Goal: Information Seeking & Learning: Learn about a topic

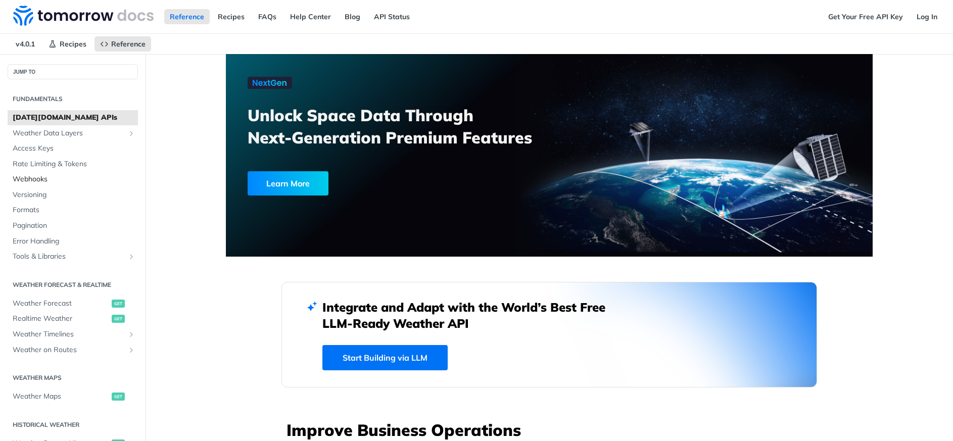
click at [53, 181] on span "Webhooks" at bounding box center [74, 179] width 123 height 10
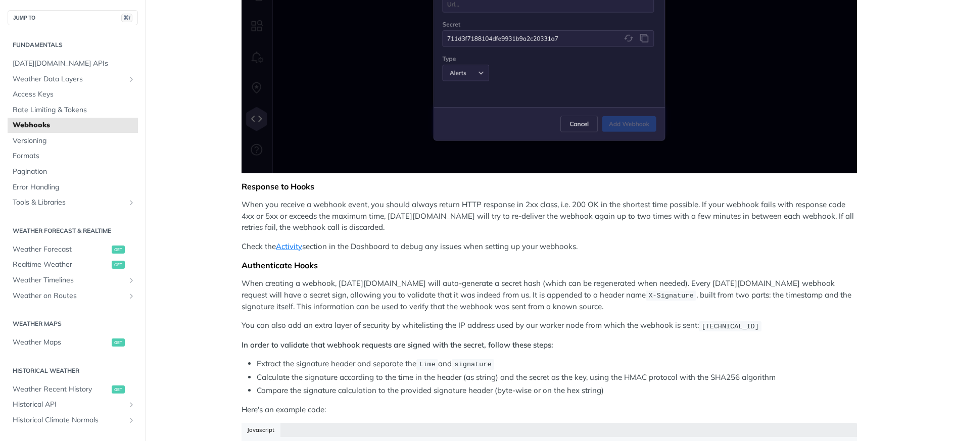
scroll to position [420, 0]
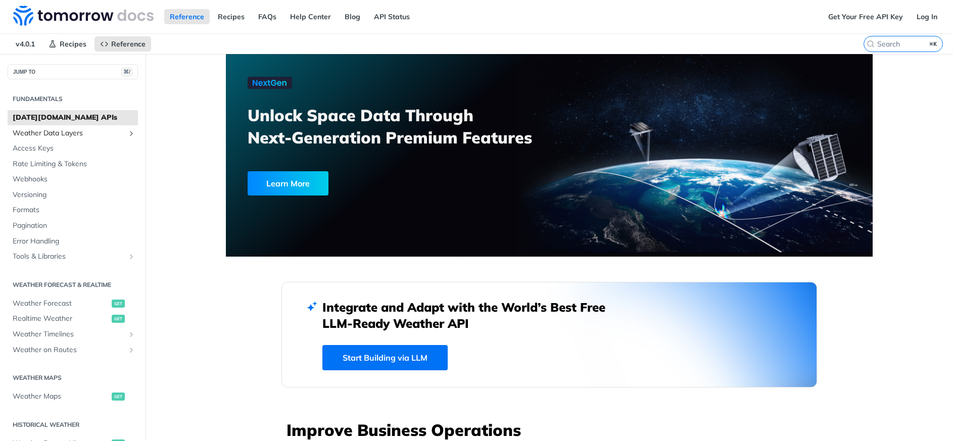
click at [90, 131] on span "Weather Data Layers" at bounding box center [69, 133] width 112 height 10
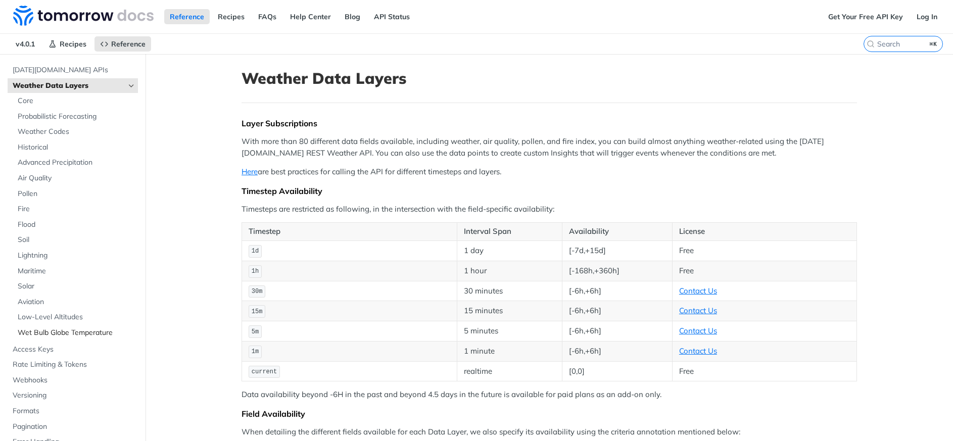
scroll to position [56, 0]
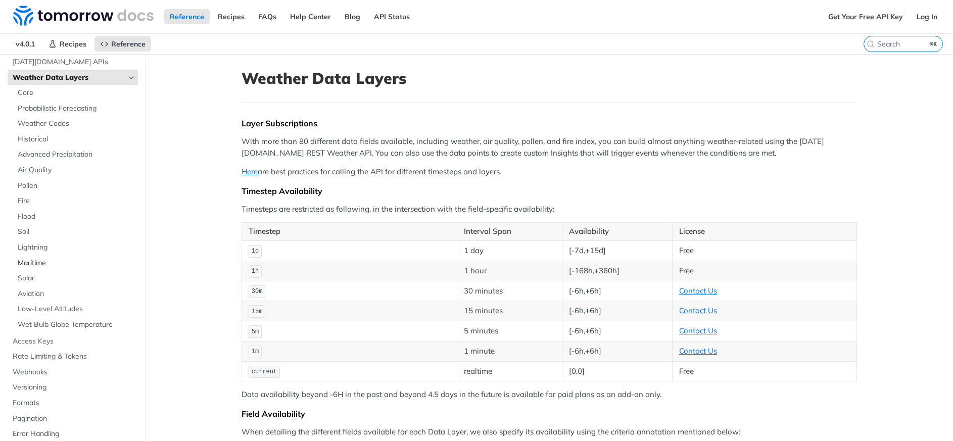
click at [40, 259] on span "Maritime" at bounding box center [77, 263] width 118 height 10
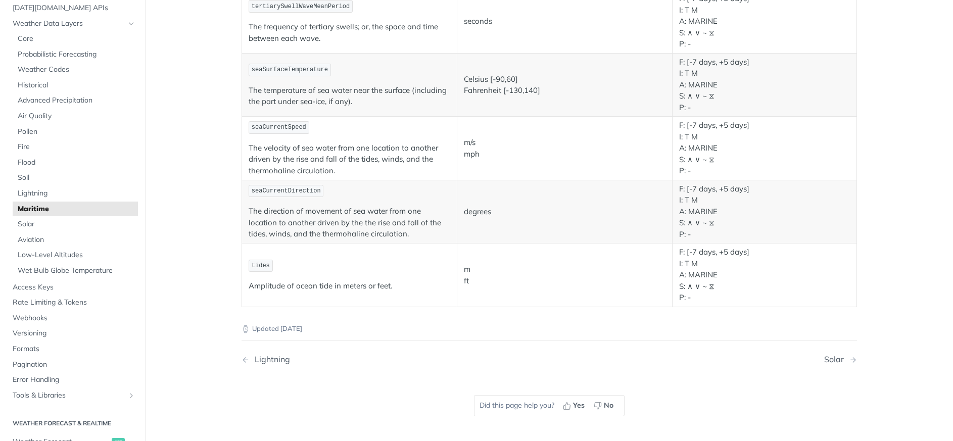
scroll to position [1069, 0]
